Goal: Navigation & Orientation: Find specific page/section

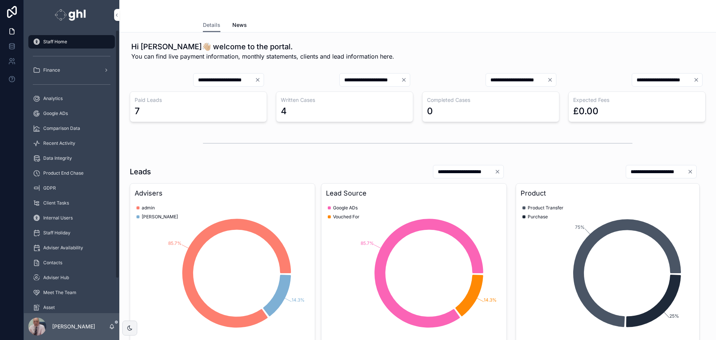
click at [71, 140] on div "Recent Activity" at bounding box center [72, 143] width 78 height 12
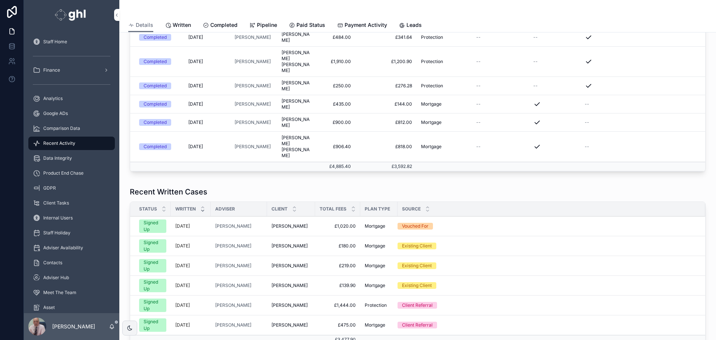
scroll to position [200, 0]
